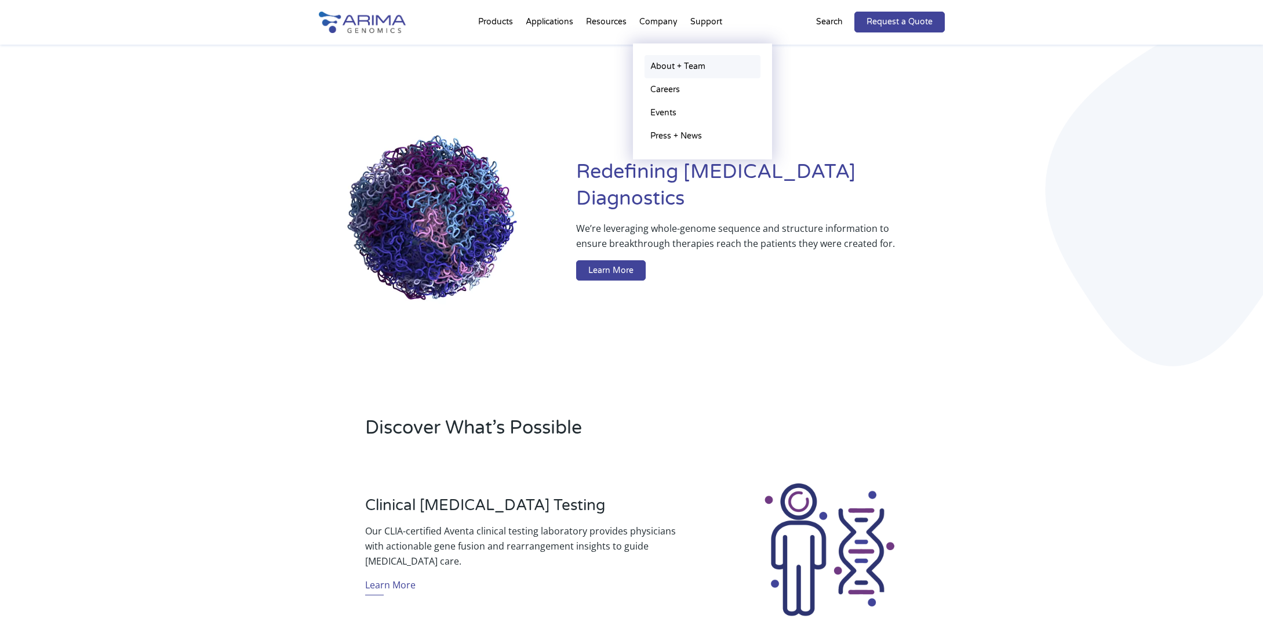
click at [659, 63] on link "About + Team" at bounding box center [703, 66] width 116 height 23
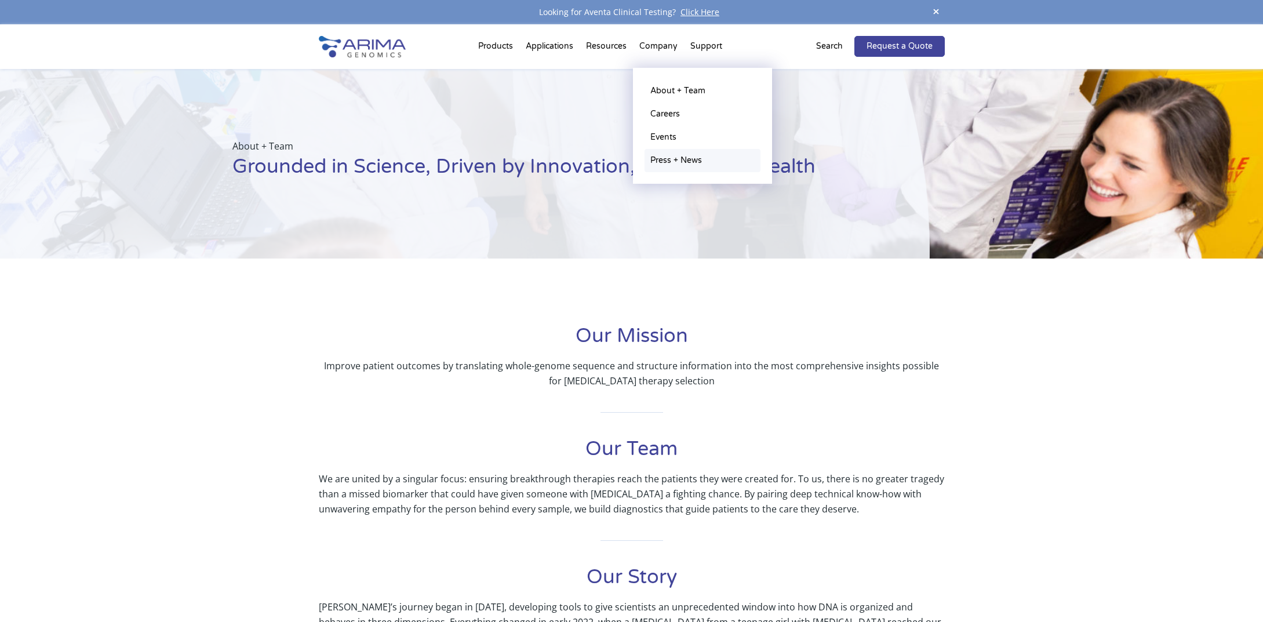
click at [670, 165] on link "Press + News" at bounding box center [703, 160] width 116 height 23
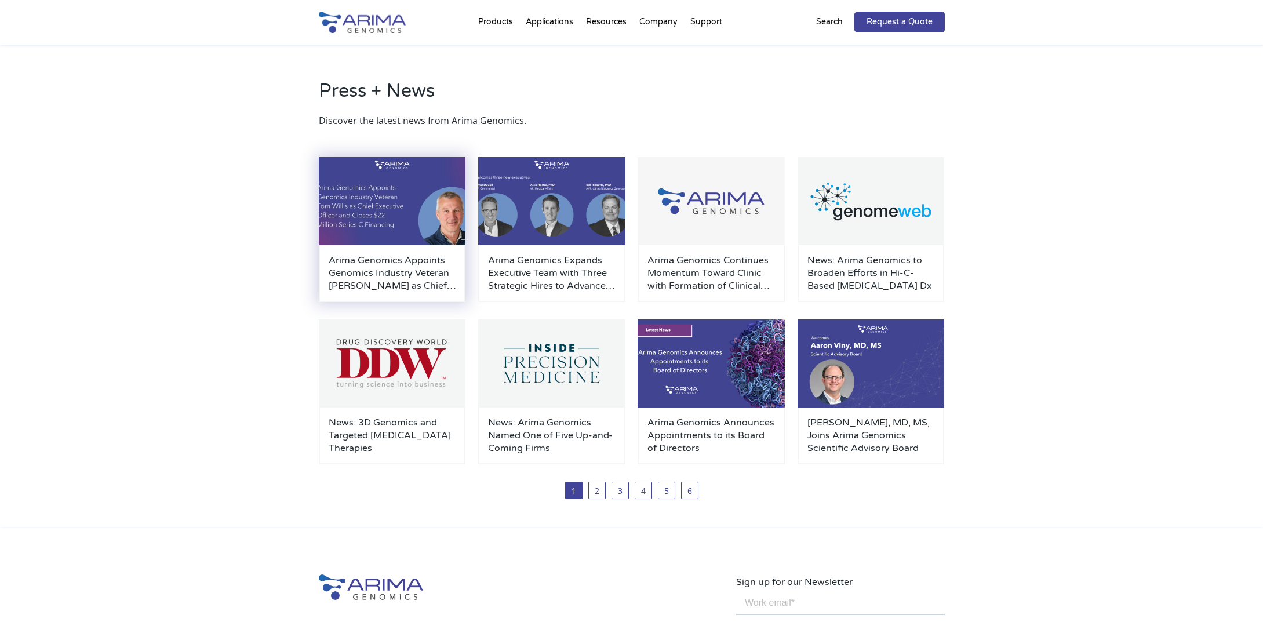
click at [397, 278] on h3 "Arima Genomics Appoints Genomics Industry Veteran [PERSON_NAME] as Chief Execut…" at bounding box center [393, 273] width 128 height 38
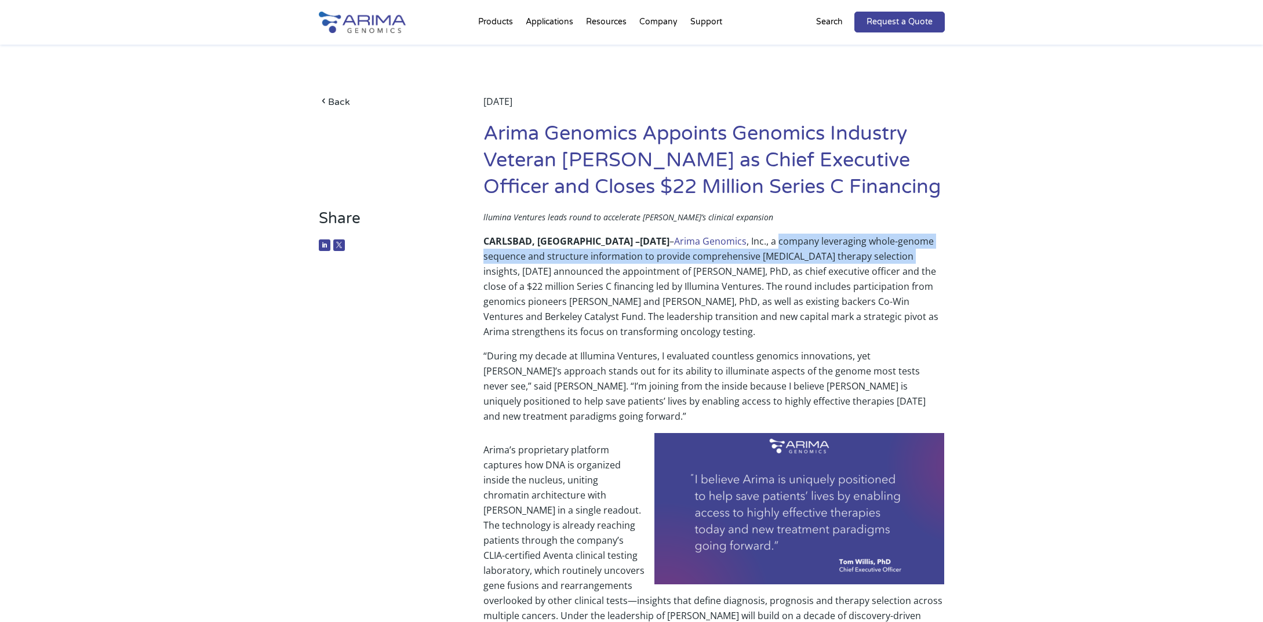
drag, startPoint x: 732, startPoint y: 243, endPoint x: 854, endPoint y: 255, distance: 122.3
click at [854, 255] on p "CARLSBAD, [GEOGRAPHIC_DATA] – [DATE] – Arima Genomics , Inc., a company leverag…" at bounding box center [714, 291] width 461 height 115
copy p "company leveraging whole-genome sequence and structure information to provide c…"
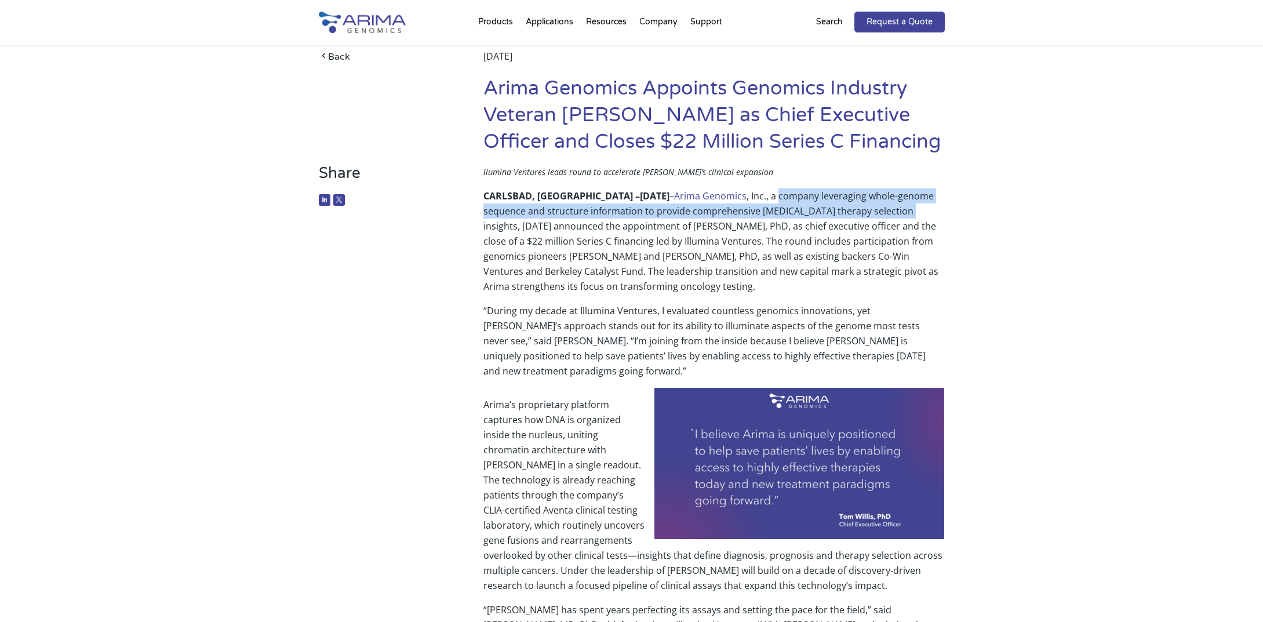
scroll to position [46, 0]
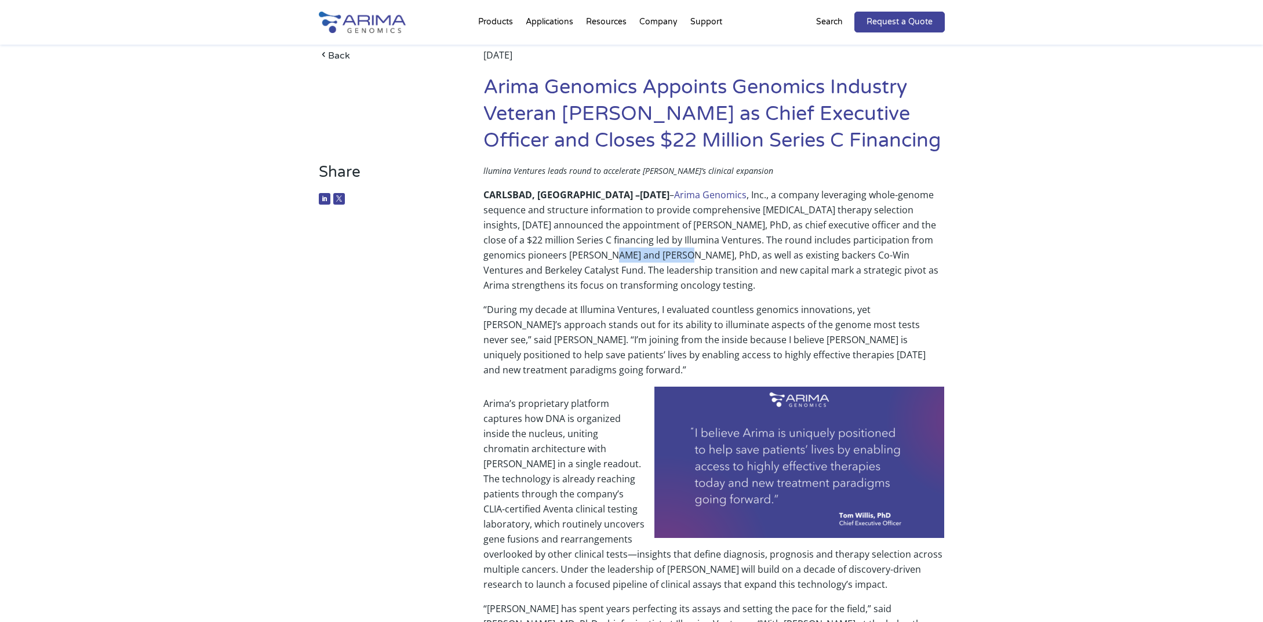
drag, startPoint x: 556, startPoint y: 256, endPoint x: 629, endPoint y: 256, distance: 73.1
click at [629, 256] on p "CARLSBAD, CA – June 17, 2025 – Arima Genomics , Inc., a company leveraging whol…" at bounding box center [714, 244] width 461 height 115
copy p "Mostafa Ronaghi"
click at [831, 298] on p "CARLSBAD, CA – June 17, 2025 – Arima Genomics , Inc., a company leveraging whol…" at bounding box center [714, 244] width 461 height 115
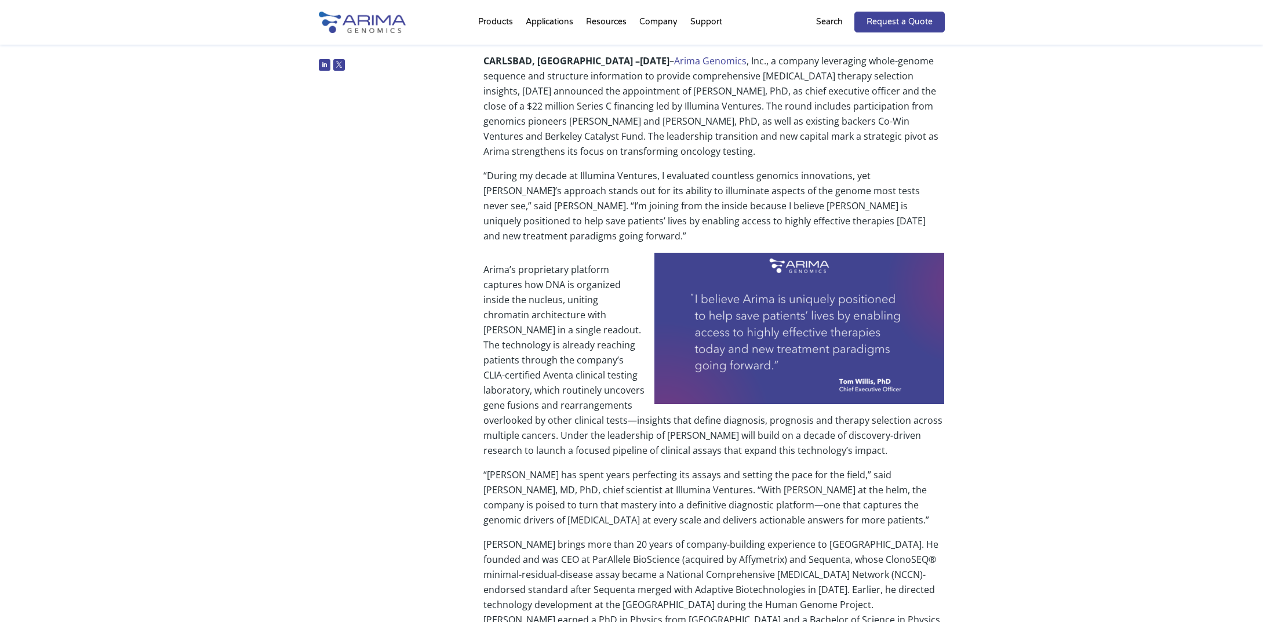
scroll to position [186, 0]
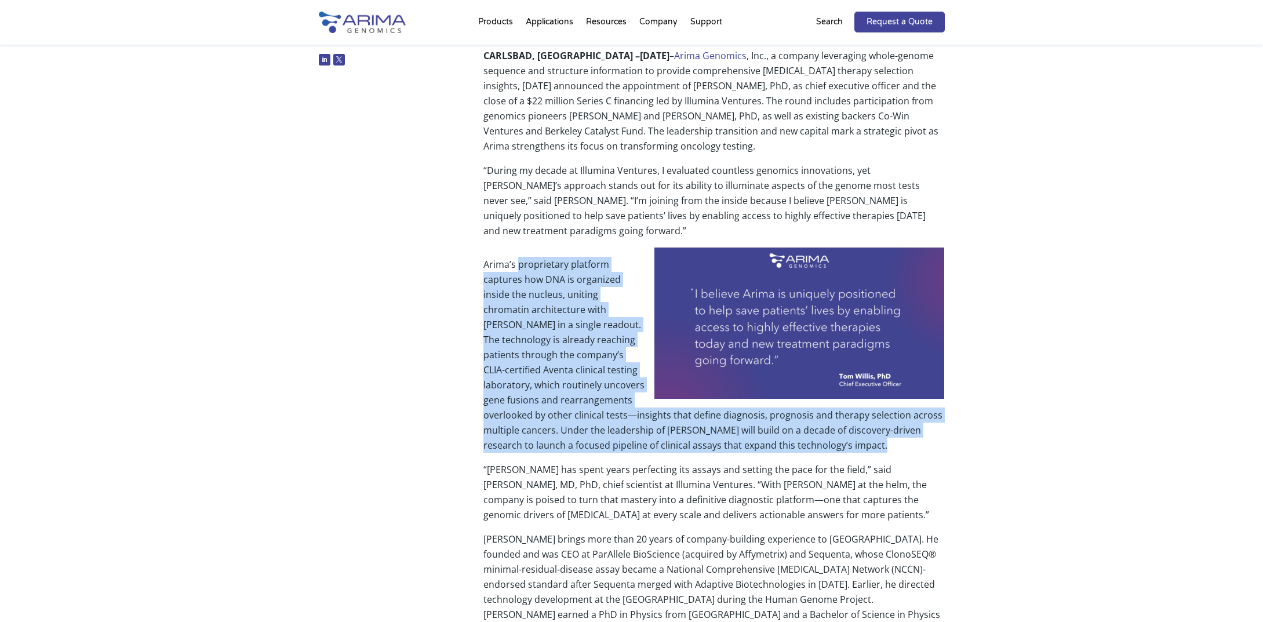
drag, startPoint x: 518, startPoint y: 248, endPoint x: 798, endPoint y: 433, distance: 335.4
click at [798, 434] on p "Arima’s proprietary platform captures how DNA is organized inside the nucleus, …" at bounding box center [714, 359] width 461 height 205
copy p "proprietary platform captures how DNA is organized inside the nucleus, uniting …"
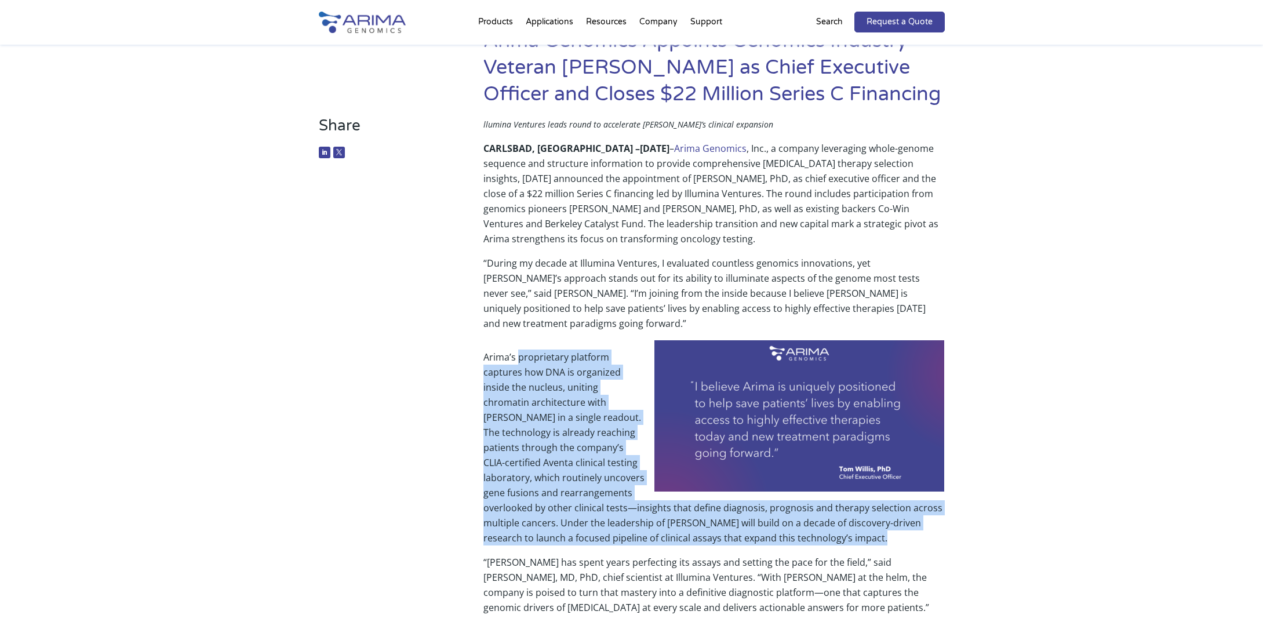
scroll to position [0, 0]
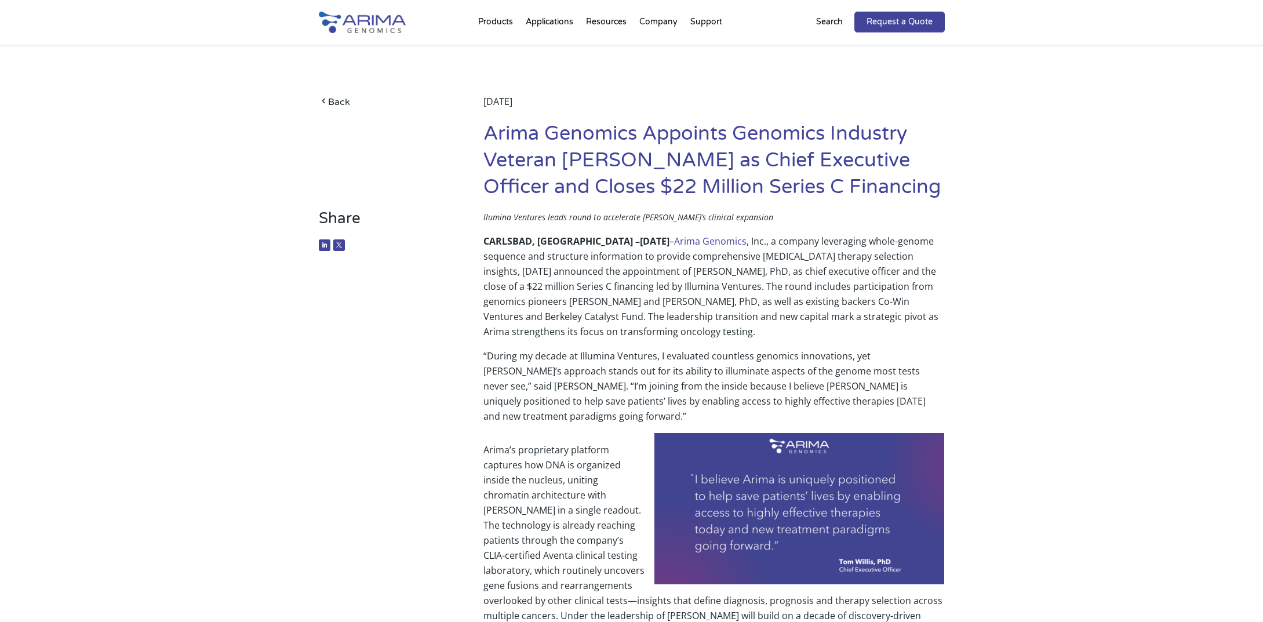
click at [671, 66] on link "About + Team" at bounding box center [703, 66] width 116 height 23
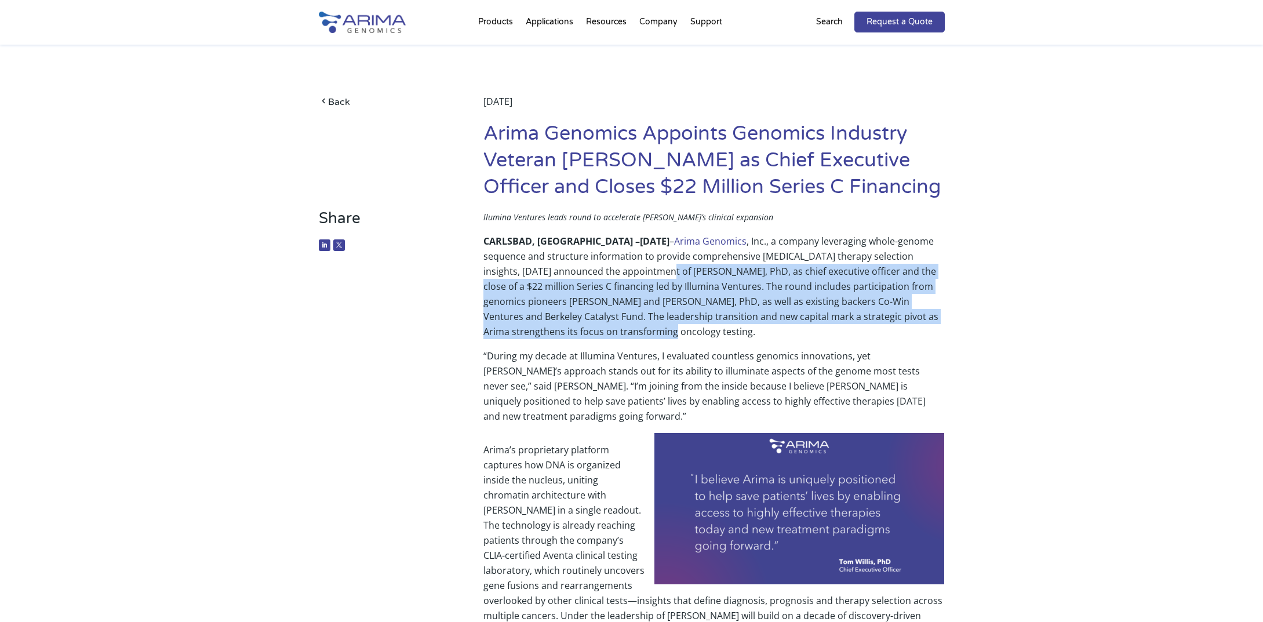
drag, startPoint x: 593, startPoint y: 274, endPoint x: 573, endPoint y: 335, distance: 64.4
click at [573, 335] on p "CARLSBAD, CA – June 17, 2025 – Arima Genomics , Inc., a company leveraging whol…" at bounding box center [714, 291] width 461 height 115
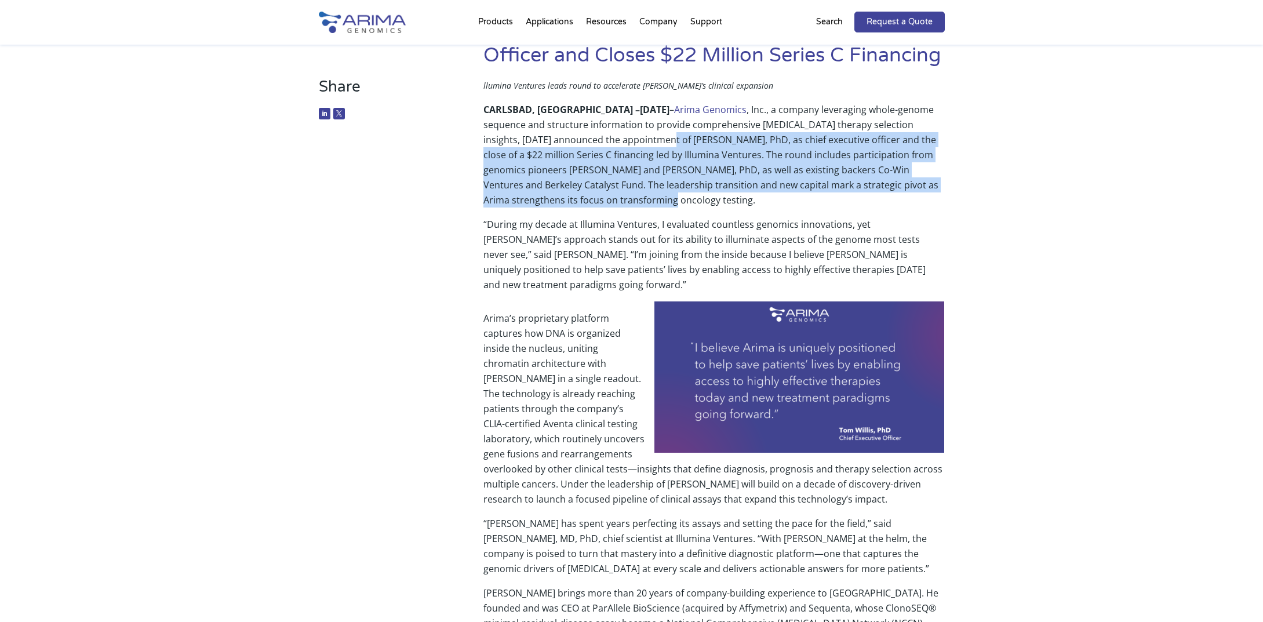
scroll to position [186, 0]
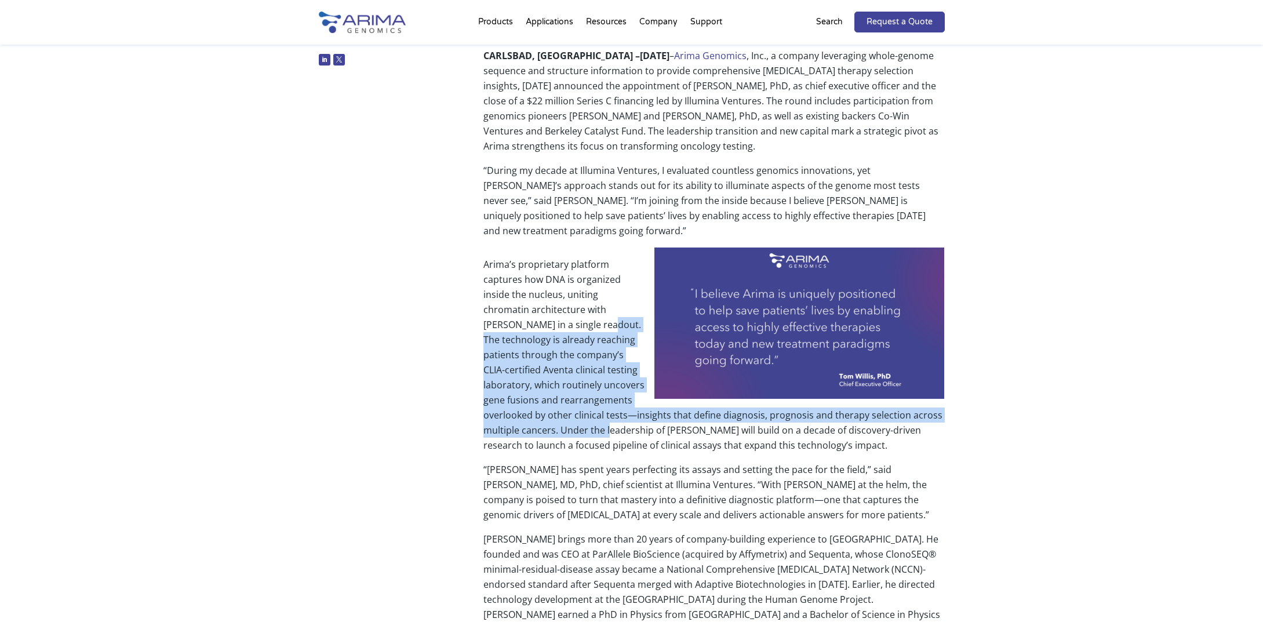
drag, startPoint x: 524, startPoint y: 311, endPoint x: 534, endPoint y: 412, distance: 100.8
click at [534, 412] on p "Arima’s proprietary platform captures how DNA is organized inside the nucleus, …" at bounding box center [714, 359] width 461 height 205
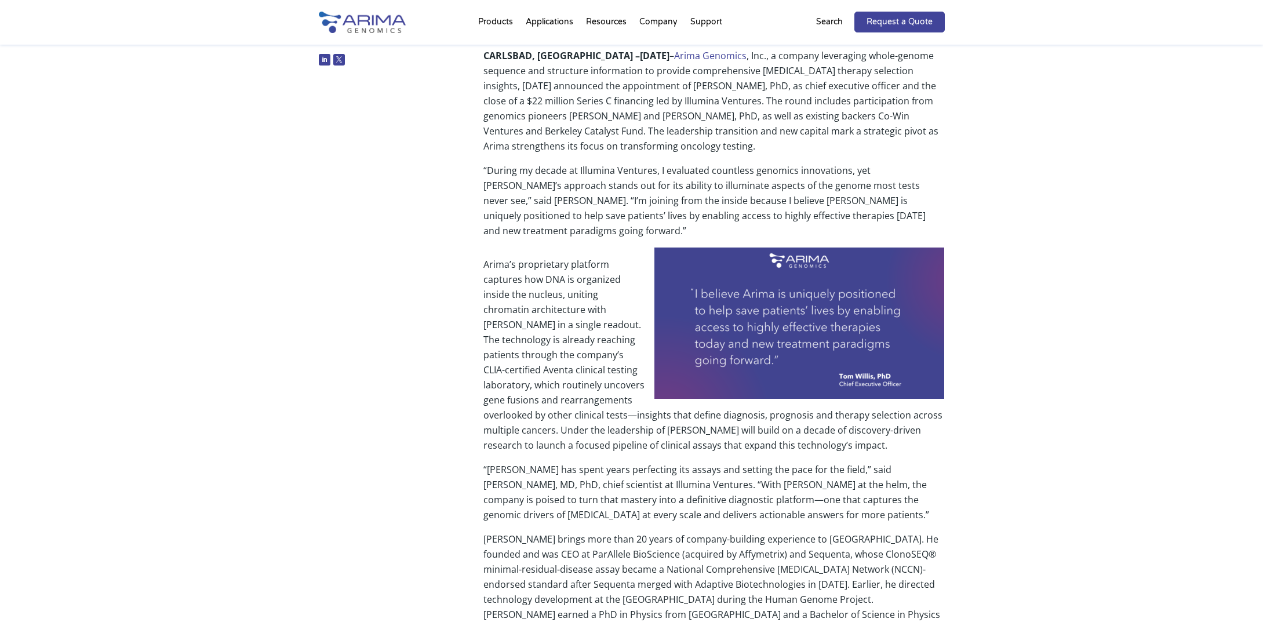
click at [601, 416] on p "Arima’s proprietary platform captures how DNA is organized inside the nucleus, …" at bounding box center [714, 359] width 461 height 205
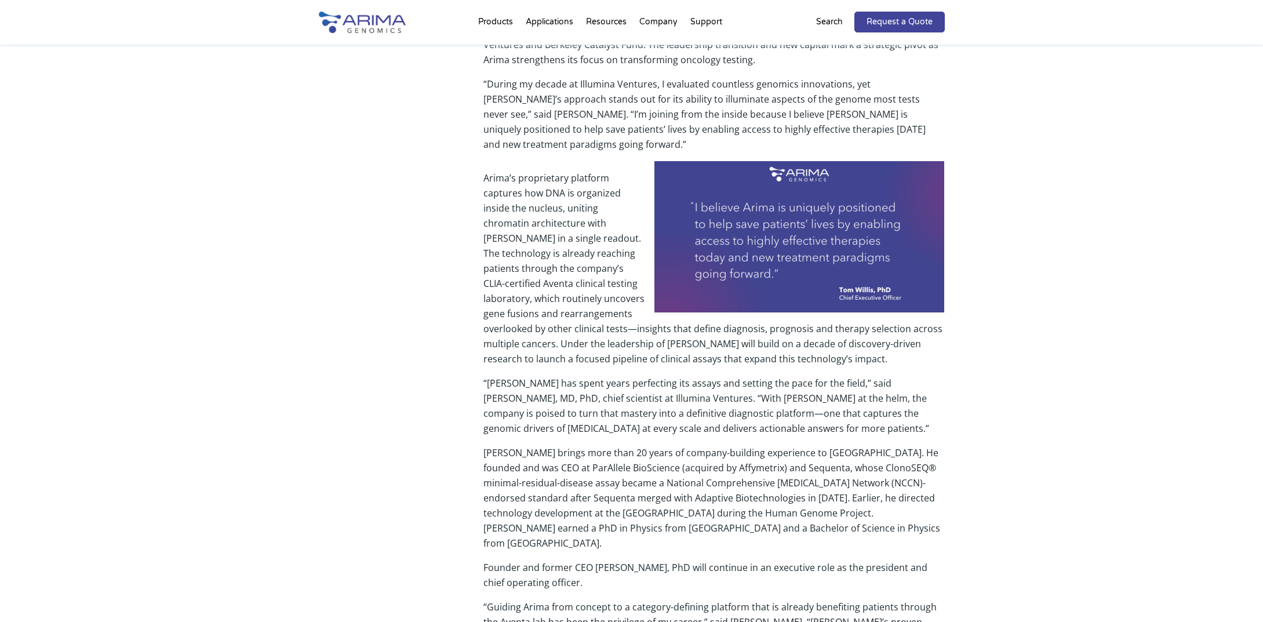
scroll to position [278, 0]
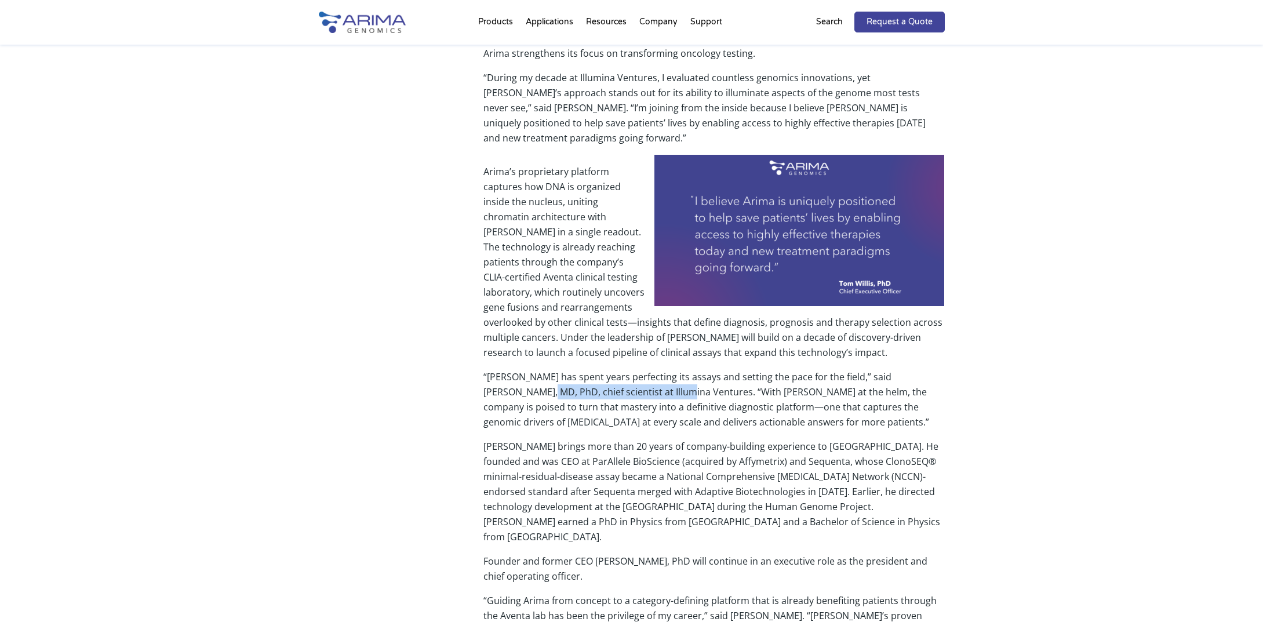
drag, startPoint x: 506, startPoint y: 375, endPoint x: 644, endPoint y: 378, distance: 138.0
click at [644, 378] on p "“Arima has spent years perfecting its assays and setting the pace for the field…" at bounding box center [714, 404] width 461 height 70
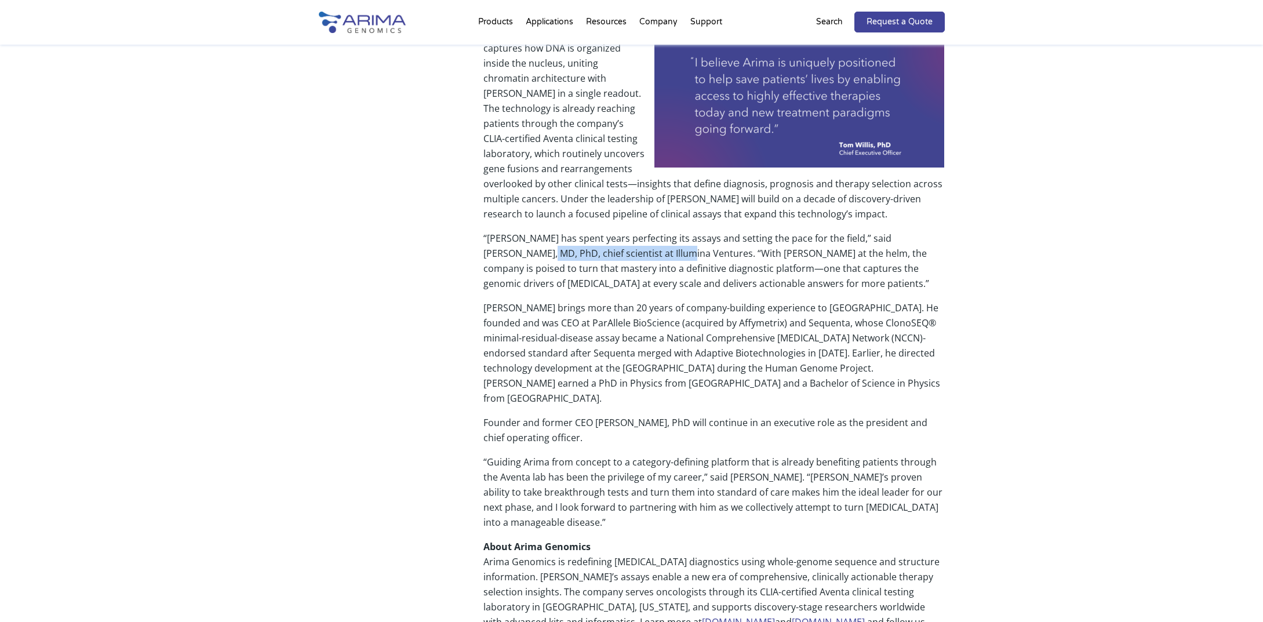
scroll to position [417, 0]
click at [1052, 317] on div "Share llumina Ventures leads round to accelerate Arima’s clinical expansion CAR…" at bounding box center [631, 287] width 1263 height 990
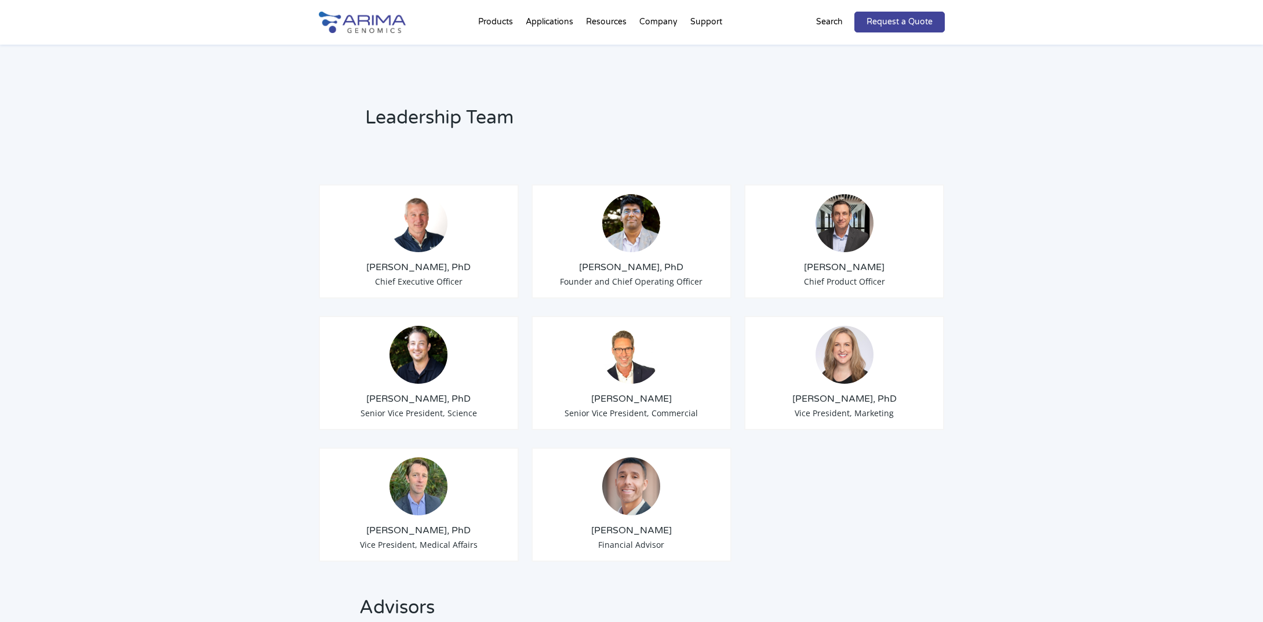
scroll to position [788, 0]
click at [424, 260] on h3 "[PERSON_NAME], PhD" at bounding box center [419, 266] width 181 height 13
click at [416, 209] on img at bounding box center [419, 223] width 58 height 58
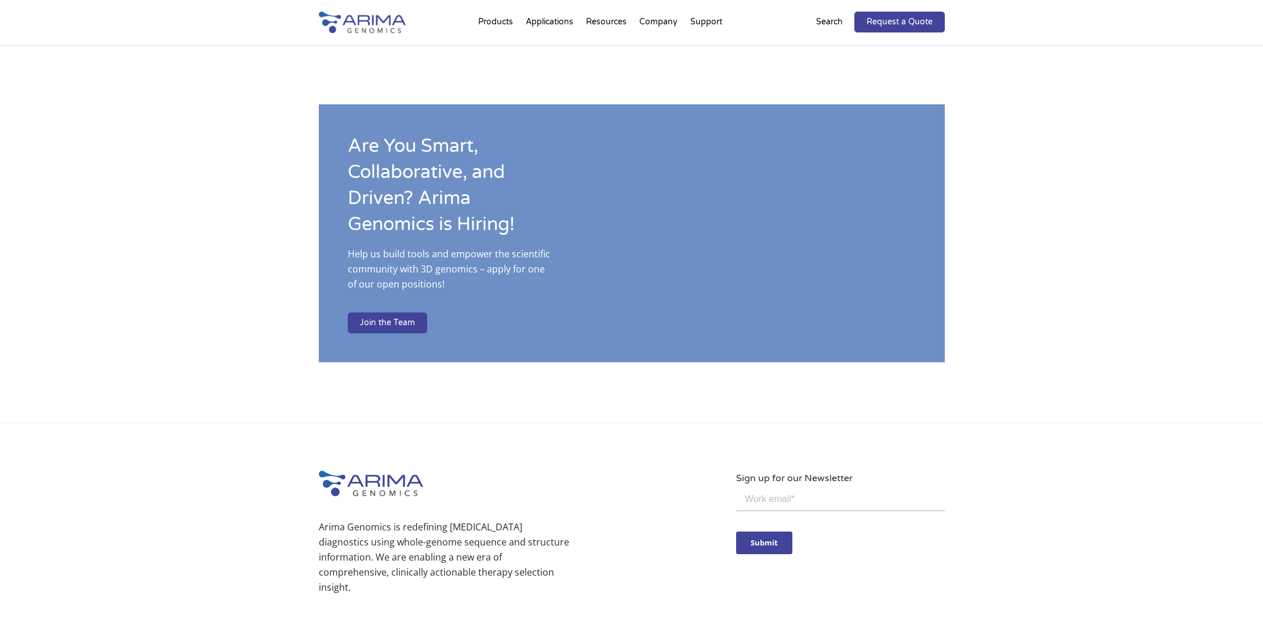
scroll to position [1904, 0]
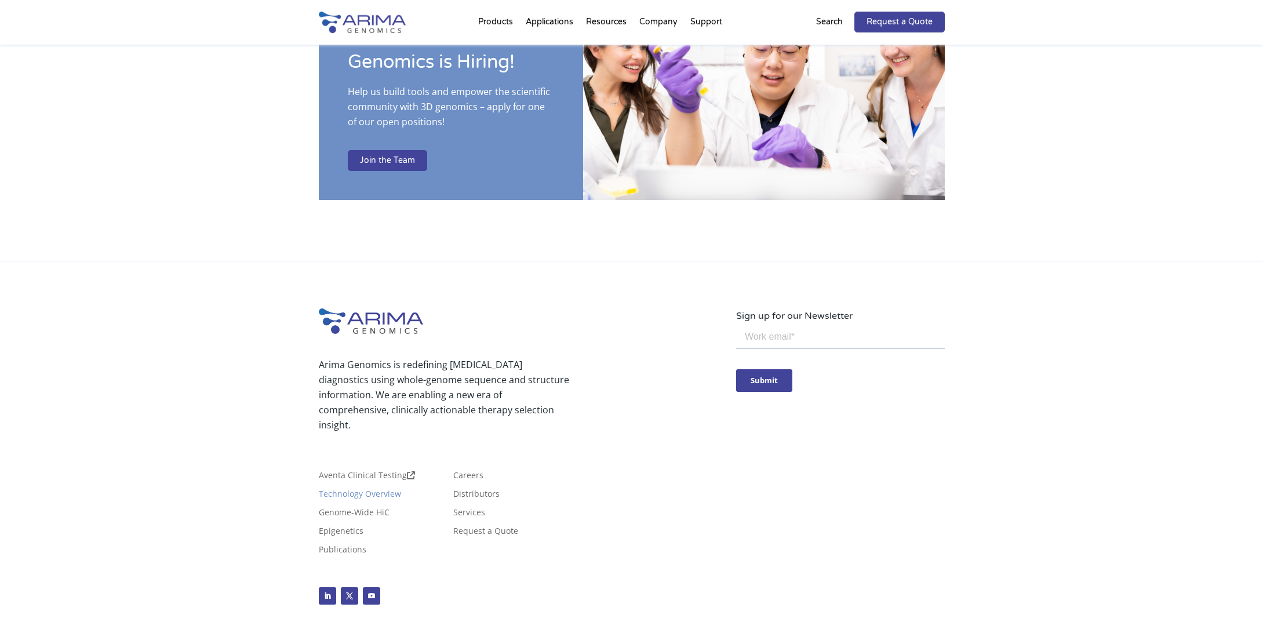
click at [351, 490] on link "Technology Overview" at bounding box center [360, 496] width 82 height 13
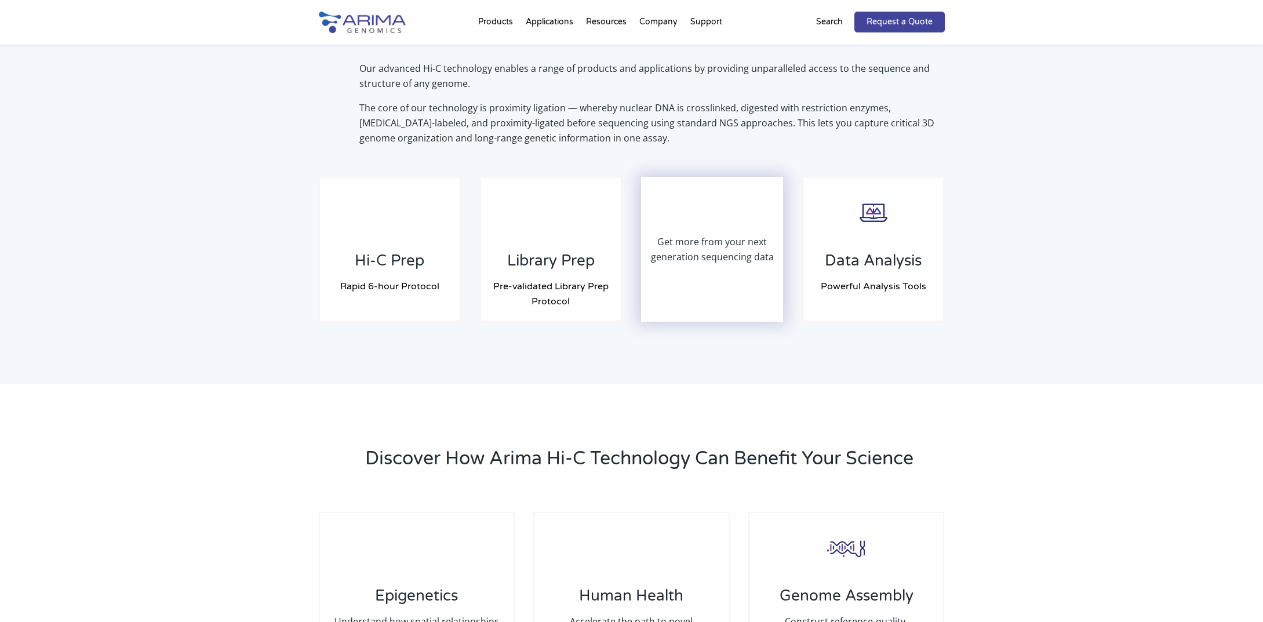
scroll to position [835, 0]
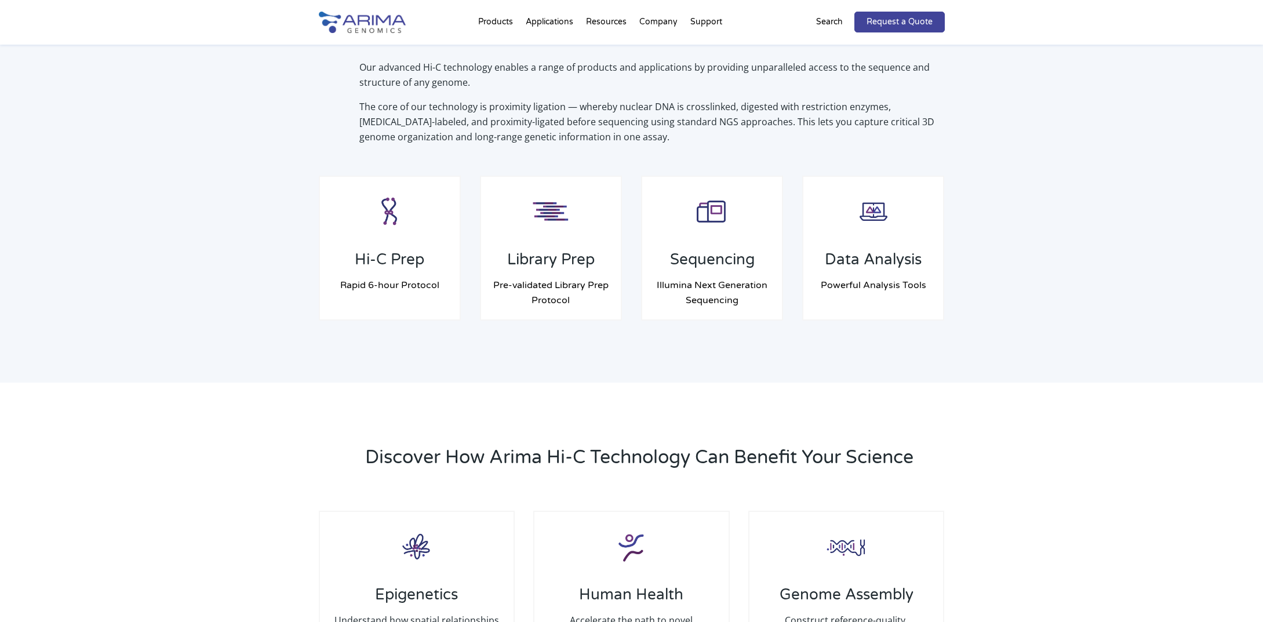
click at [1015, 359] on div "Learn How Arima Hi-C Technology Works Our advanced Hi-C technology enables a ra…" at bounding box center [631, 157] width 1263 height 451
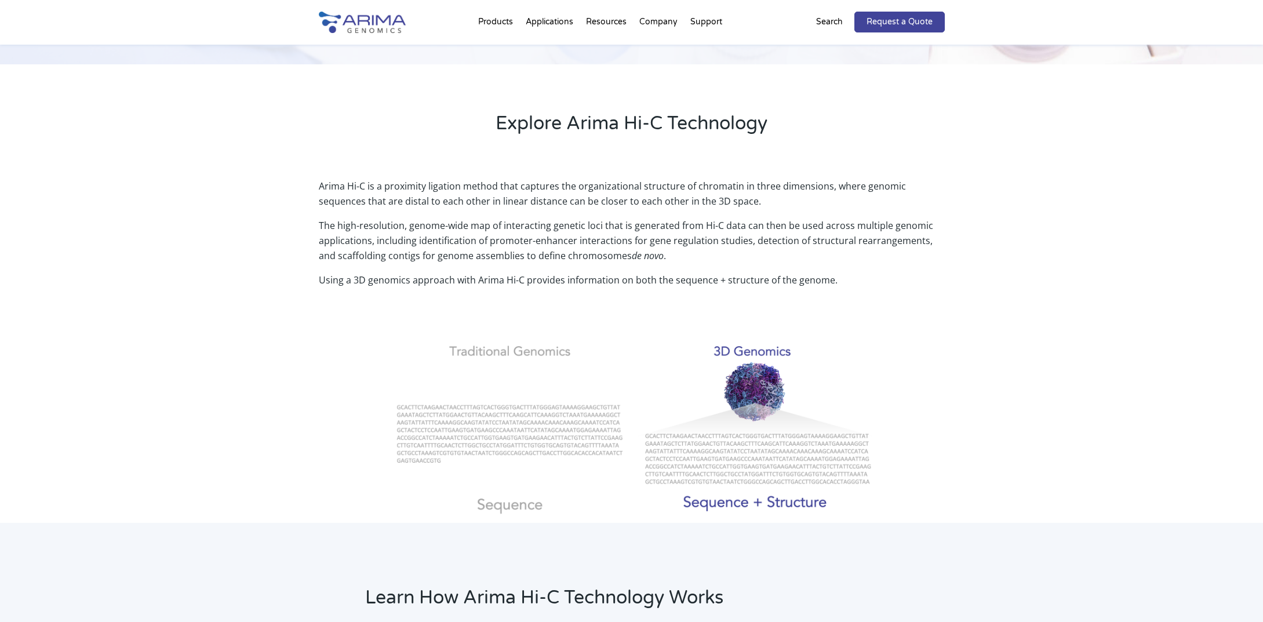
scroll to position [232, 0]
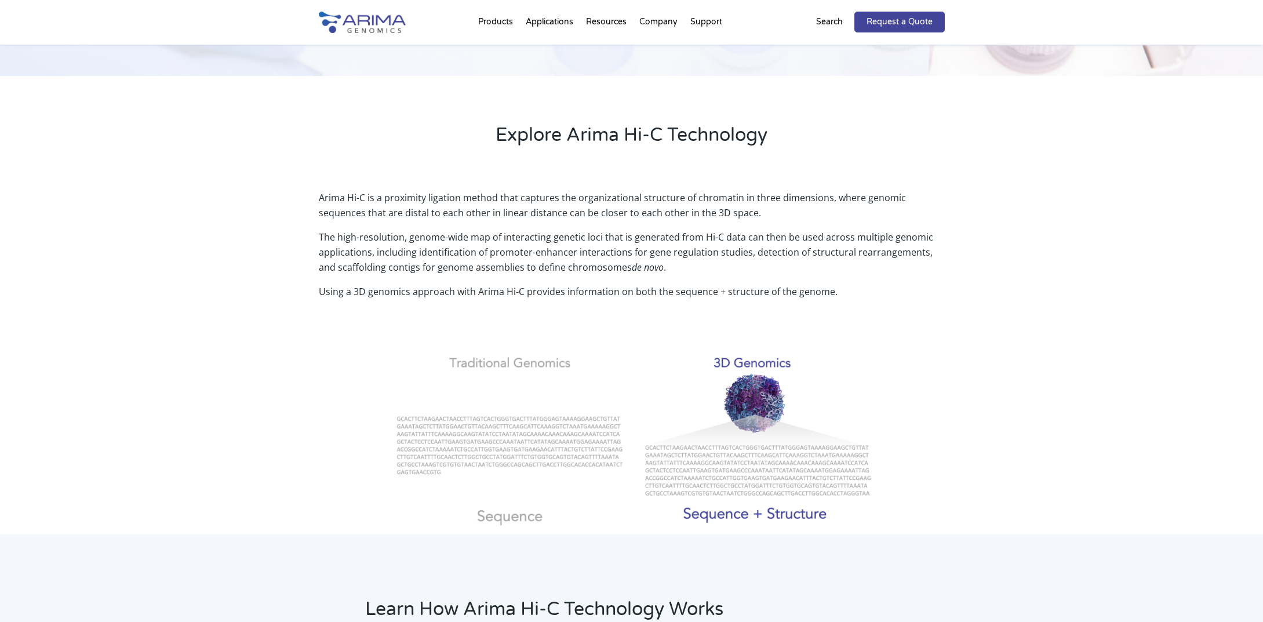
drag, startPoint x: 939, startPoint y: 327, endPoint x: 924, endPoint y: 295, distance: 35.0
click at [939, 327] on div "Arima Hi-C is a proximity ligation method that captures the organizational stru…" at bounding box center [632, 362] width 626 height 344
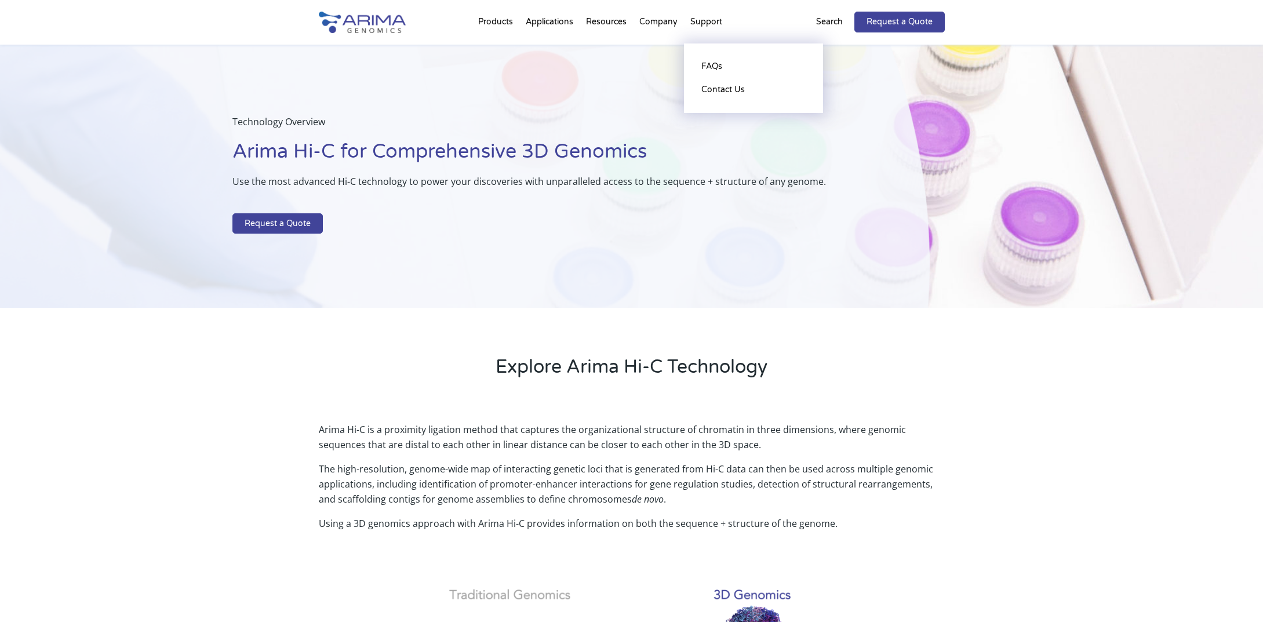
drag, startPoint x: 705, startPoint y: 19, endPoint x: 697, endPoint y: 9, distance: 12.4
